Goal: Transaction & Acquisition: Purchase product/service

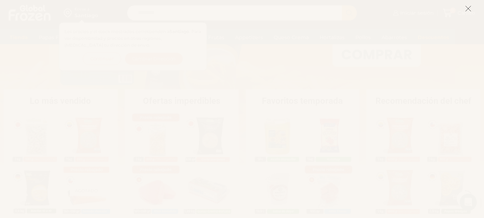
scroll to position [110, 0]
click at [465, 9] on icon at bounding box center [468, 8] width 6 height 6
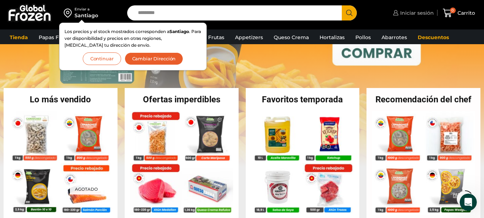
click at [423, 14] on span "Iniciar sesión" at bounding box center [415, 12] width 35 height 7
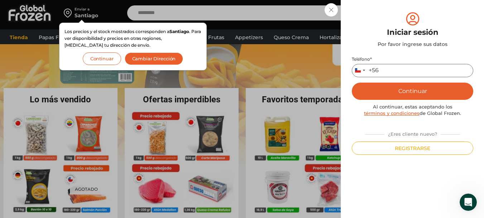
click at [393, 76] on input "Teléfono *" at bounding box center [412, 70] width 121 height 13
type input "*********"
click at [411, 88] on button "Continuar" at bounding box center [412, 90] width 121 height 17
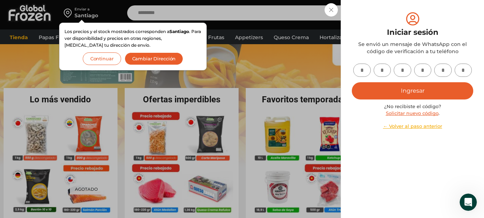
click at [366, 68] on input "text" at bounding box center [362, 69] width 18 height 13
type input "*"
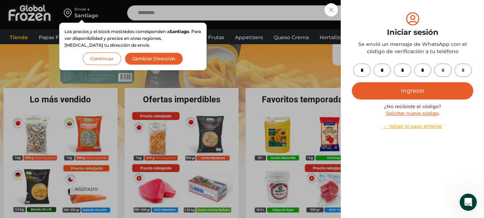
type input "*"
click at [411, 90] on button "Ingresar" at bounding box center [412, 90] width 121 height 17
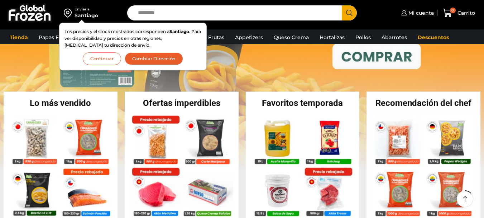
click at [101, 62] on button "Continuar" at bounding box center [102, 58] width 38 height 13
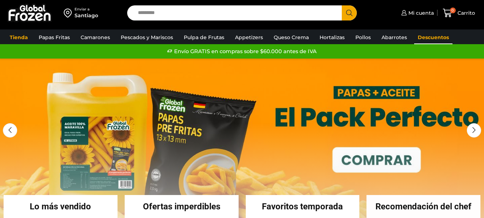
click at [429, 36] on link "Descuentos" at bounding box center [433, 37] width 38 height 14
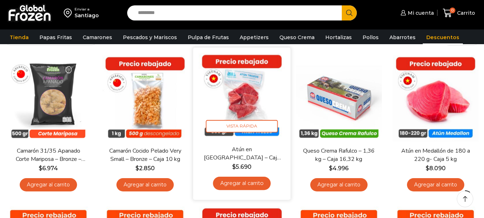
scroll to position [56, 0]
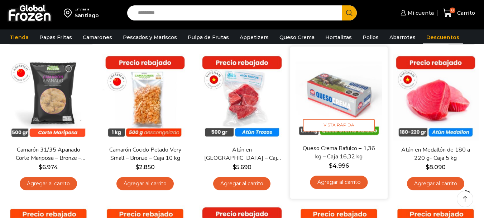
click at [348, 88] on img at bounding box center [339, 95] width 87 height 87
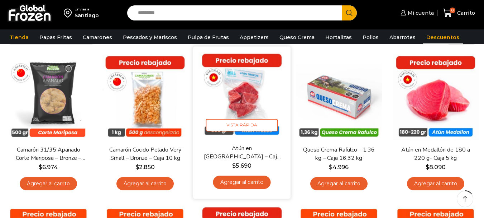
scroll to position [85, 0]
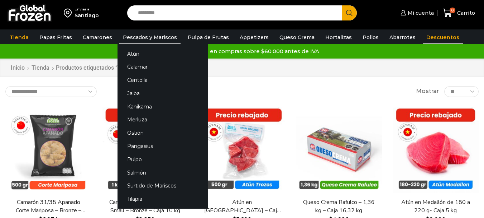
click at [145, 38] on link "Pescados y Mariscos" at bounding box center [149, 37] width 61 height 14
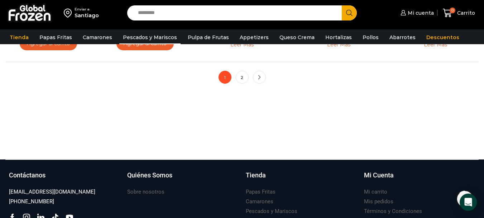
scroll to position [650, 0]
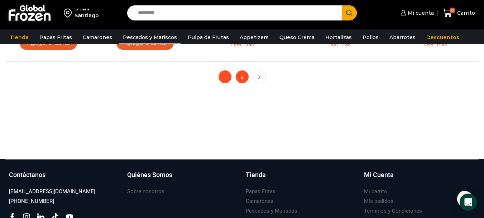
click at [244, 75] on link "2" at bounding box center [242, 76] width 13 height 13
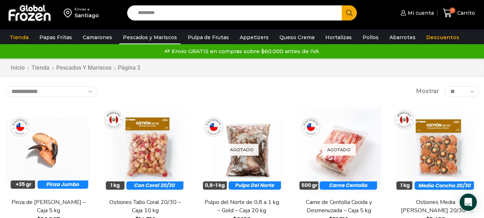
click at [457, 89] on select "** ** ** *****" at bounding box center [461, 91] width 34 height 11
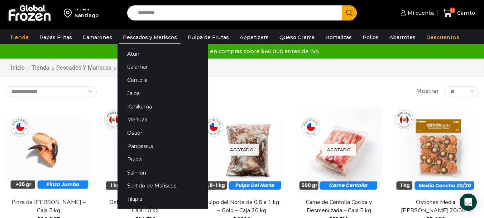
click at [139, 36] on link "Pescados y Mariscos" at bounding box center [149, 37] width 61 height 14
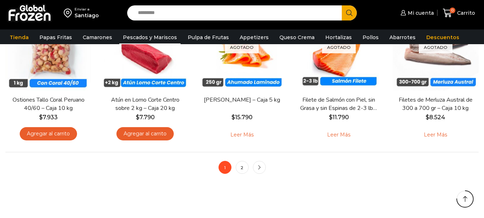
scroll to position [582, 0]
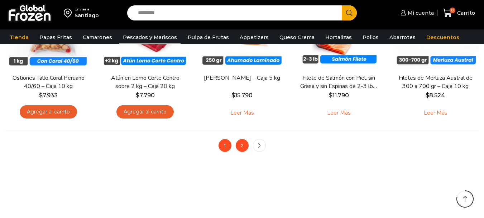
click at [241, 145] on link "2" at bounding box center [242, 145] width 13 height 13
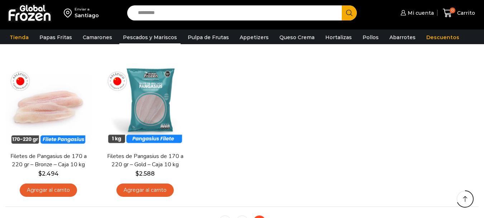
scroll to position [507, 0]
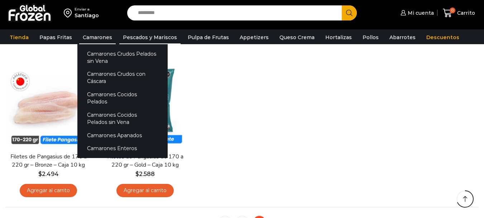
click at [100, 37] on link "Camarones" at bounding box center [97, 37] width 37 height 14
click at [99, 37] on link "Camarones" at bounding box center [97, 37] width 37 height 14
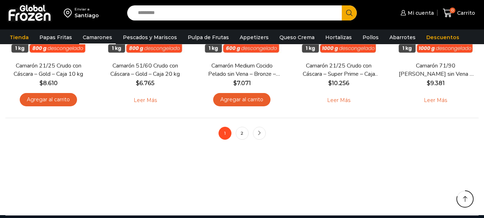
scroll to position [593, 0]
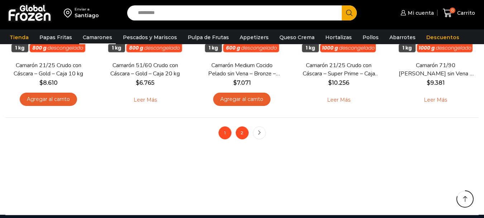
click at [238, 132] on link "2" at bounding box center [242, 132] width 13 height 13
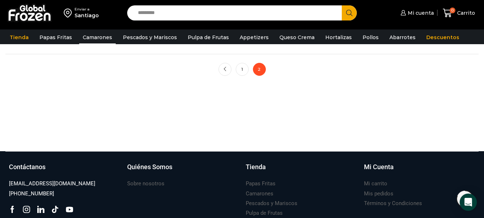
scroll to position [354, 0]
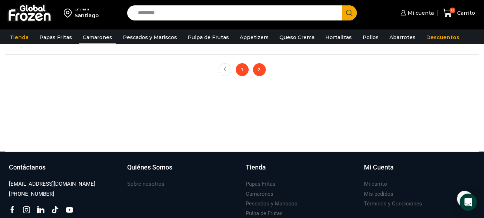
click at [241, 68] on link "1" at bounding box center [242, 69] width 13 height 13
